Goal: Ask a question

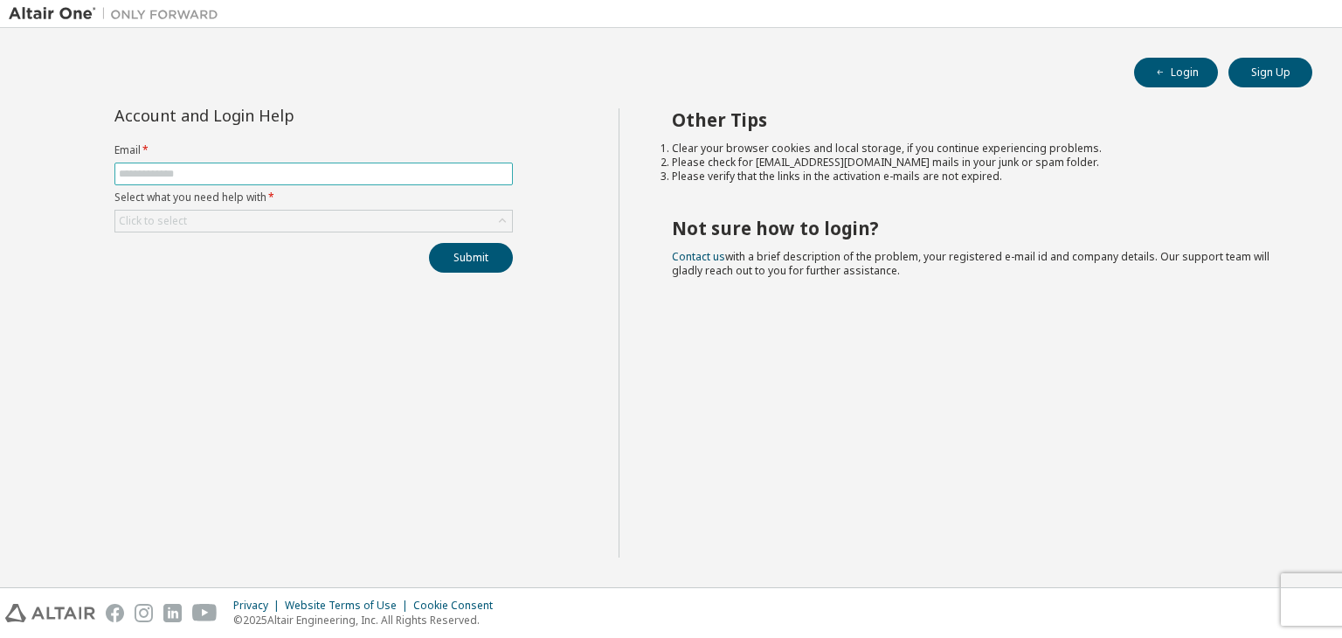
click at [178, 174] on input "text" at bounding box center [314, 174] width 390 height 14
type input "**********"
click at [191, 210] on div "Click to select" at bounding box center [313, 220] width 397 height 21
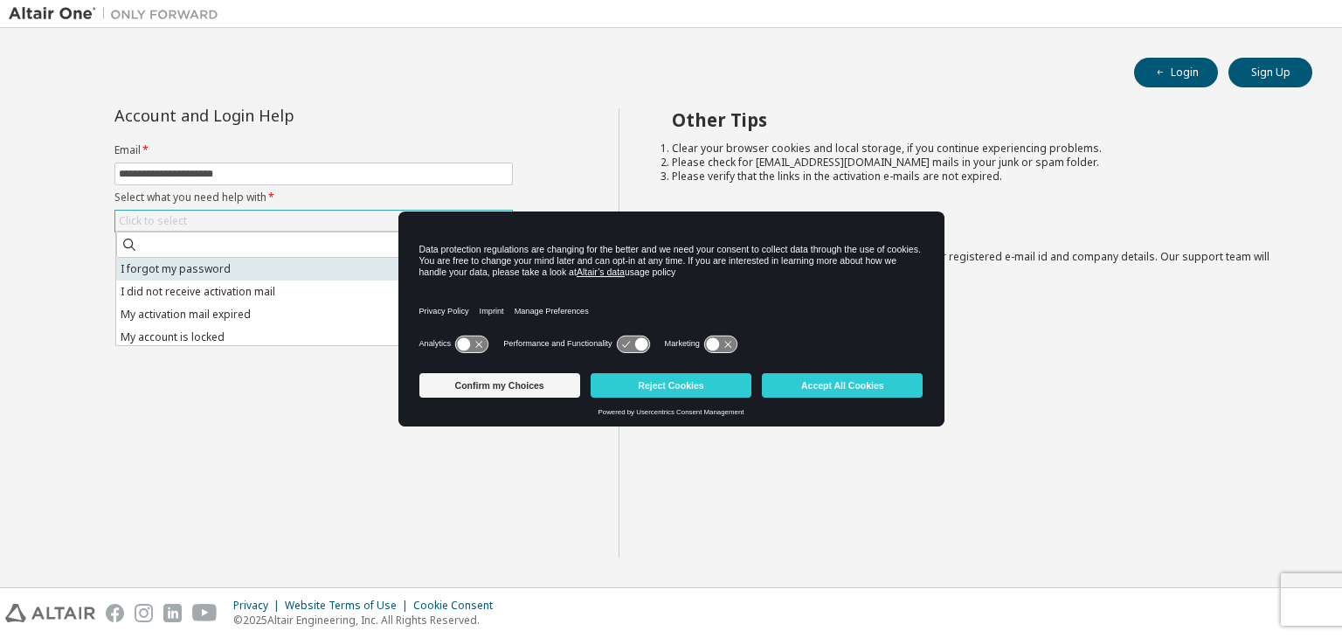
click at [185, 270] on li "I forgot my password" at bounding box center [312, 269] width 393 height 23
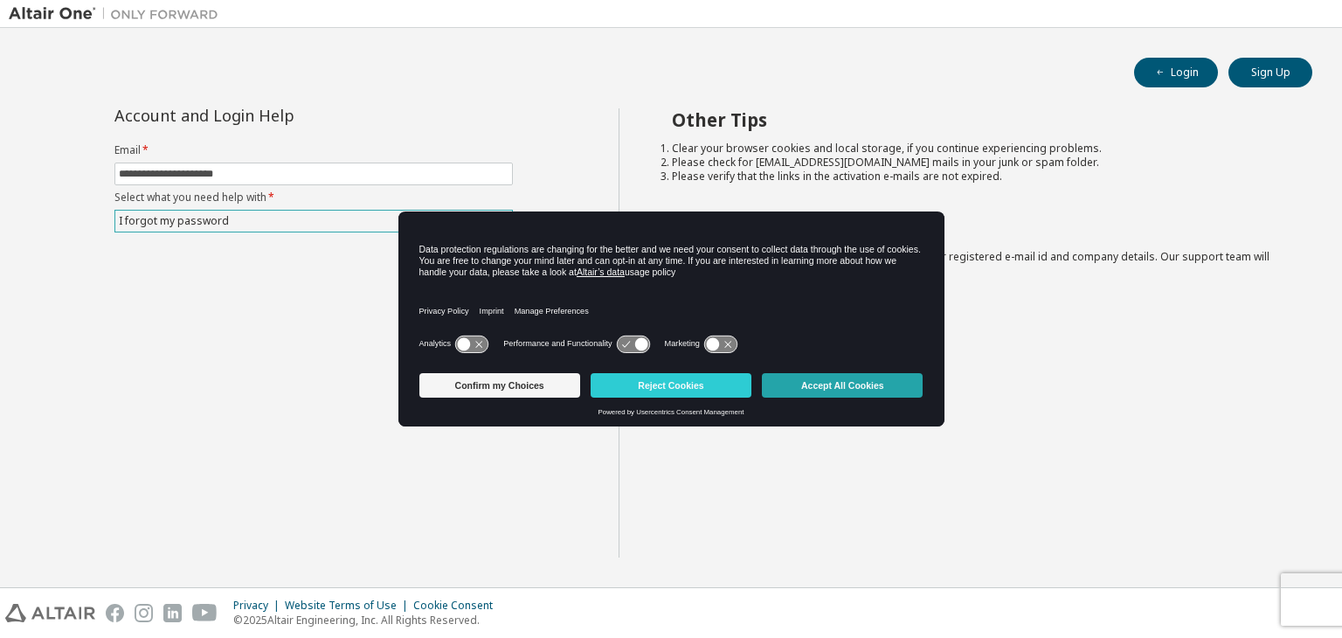
click at [856, 384] on button "Accept All Cookies" at bounding box center [842, 385] width 161 height 24
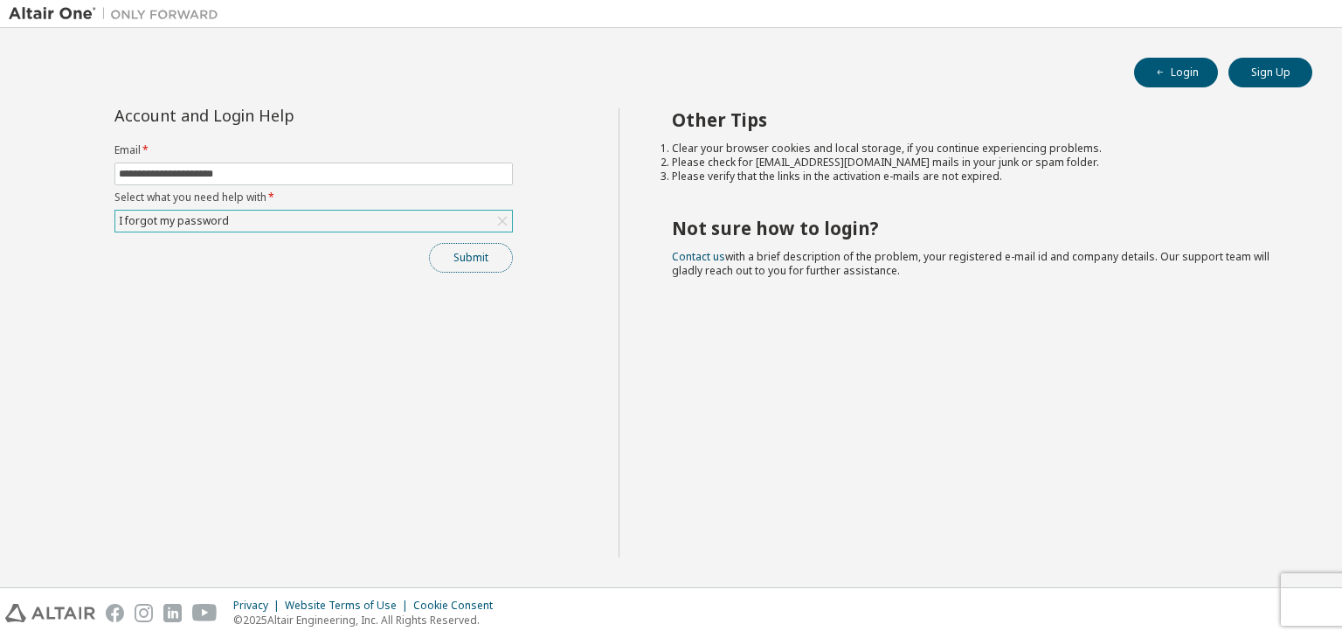
click at [474, 250] on button "Submit" at bounding box center [471, 258] width 84 height 30
click at [472, 263] on button "Submit" at bounding box center [471, 258] width 84 height 30
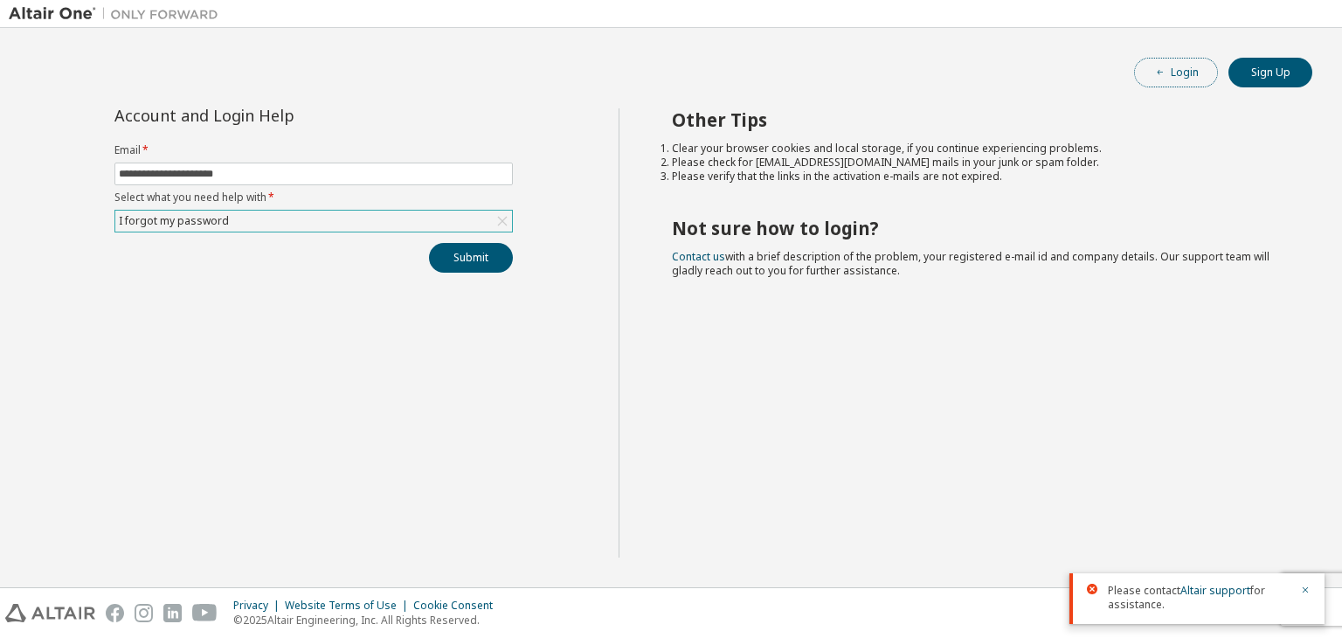
click at [1187, 77] on button "Login" at bounding box center [1176, 73] width 84 height 30
